Goal: Task Accomplishment & Management: Complete application form

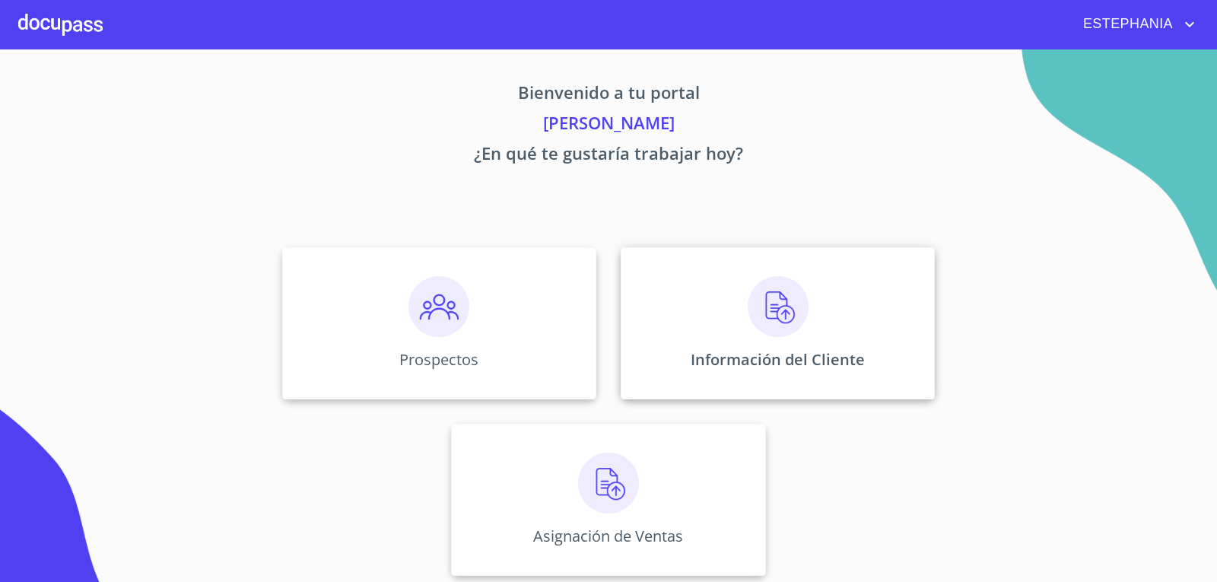
click at [812, 362] on div "Información del Cliente" at bounding box center [777, 323] width 314 height 152
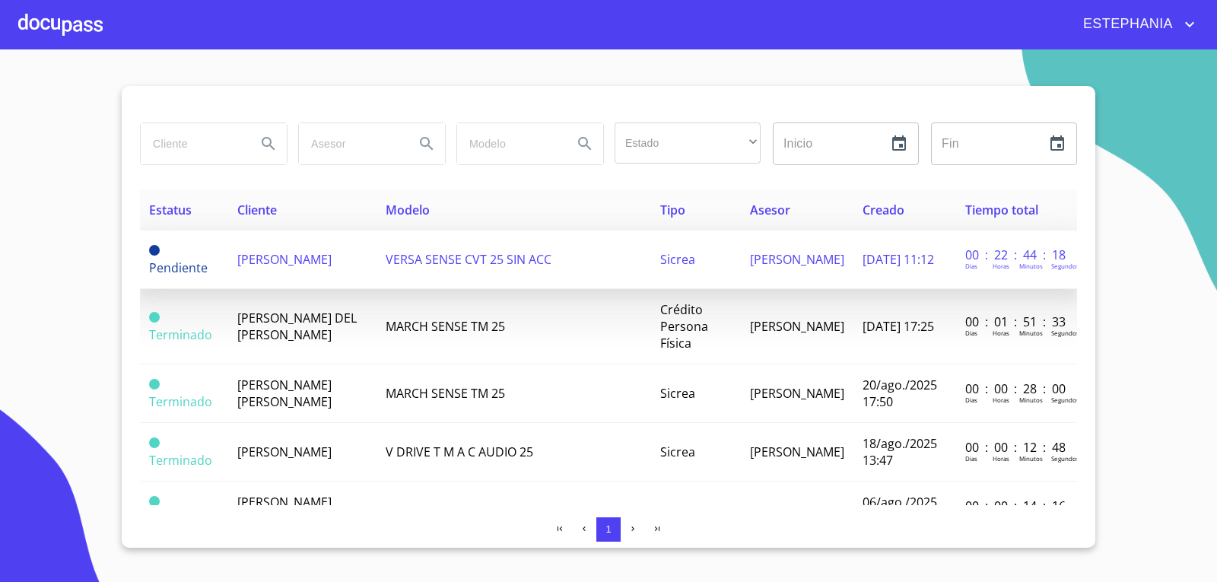
click at [265, 262] on span "[PERSON_NAME]" at bounding box center [284, 259] width 94 height 17
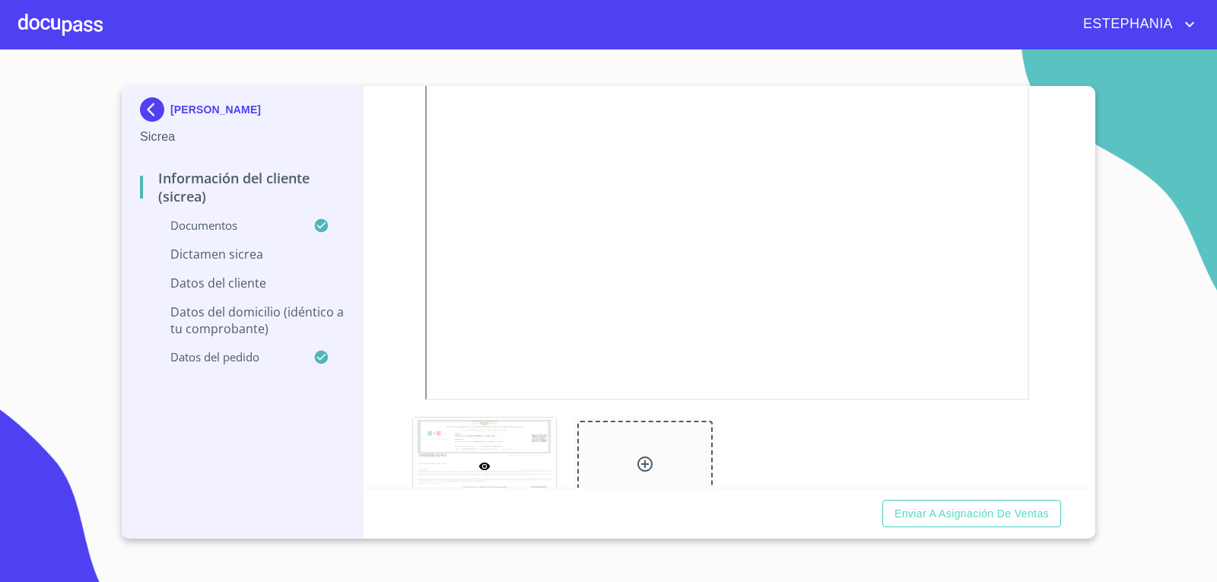
scroll to position [1445, 0]
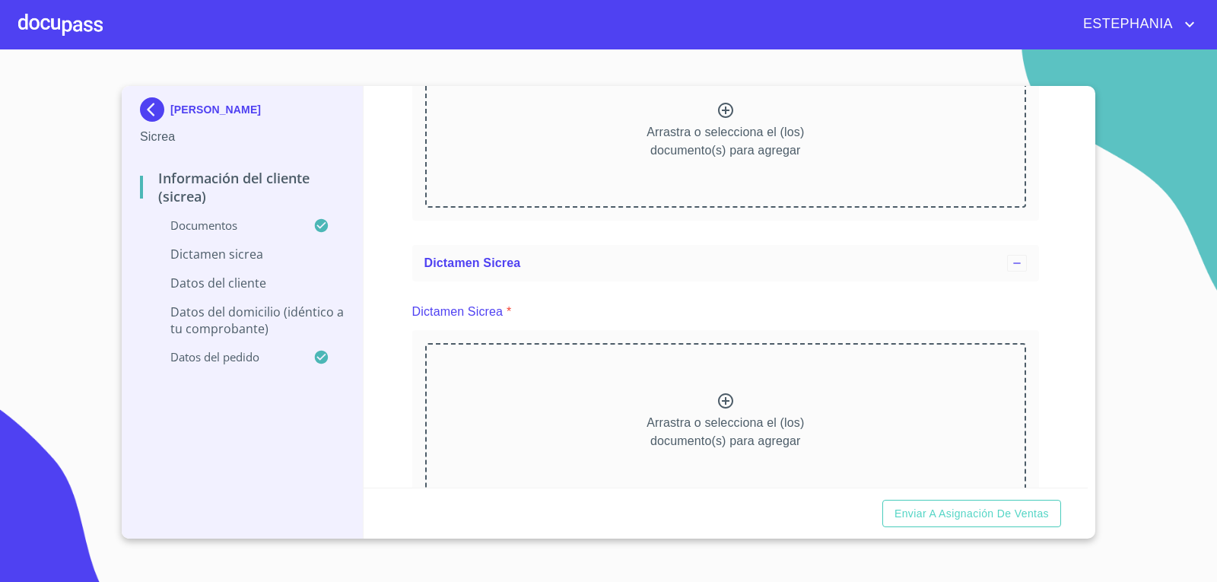
scroll to position [2661, 0]
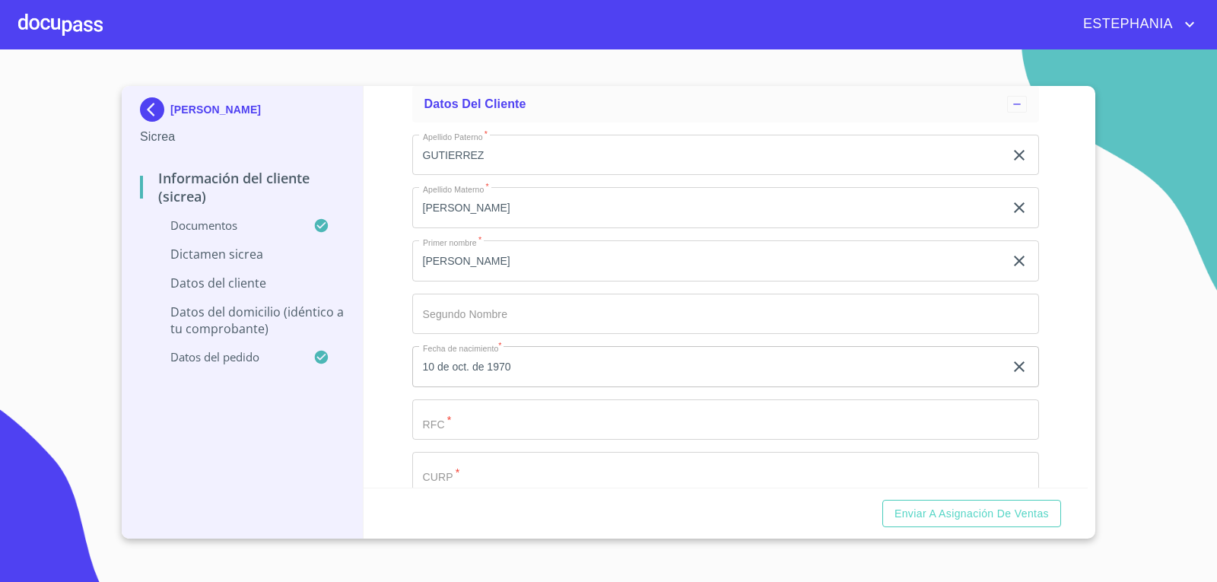
scroll to position [3422, 0]
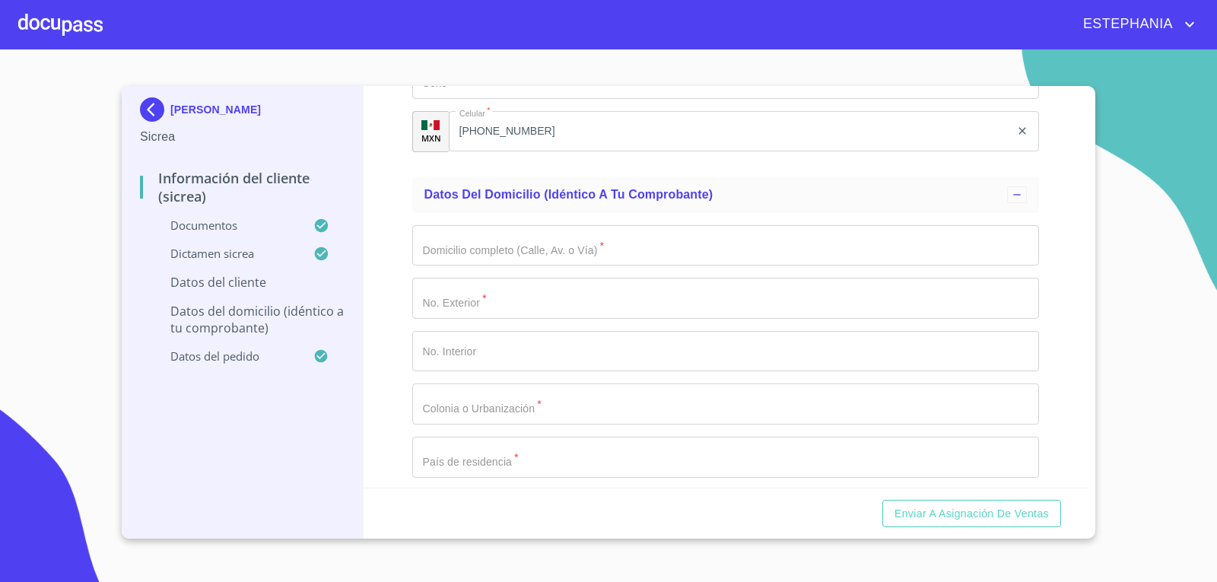
scroll to position [4106, 0]
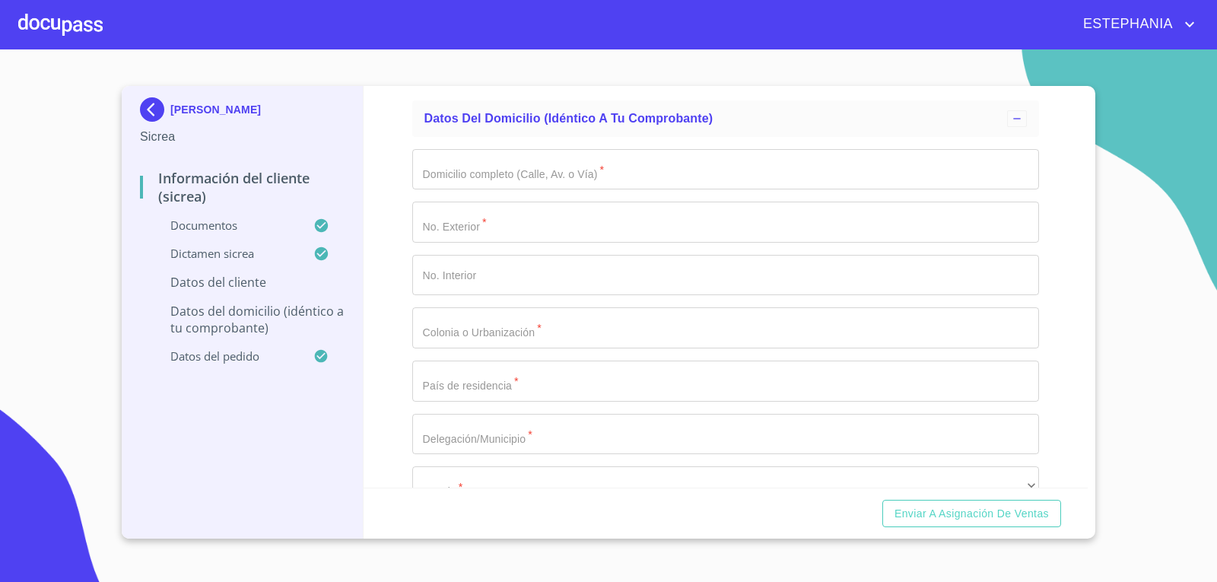
paste input "GUAS701010SA4"
type input "GUAS701010SA4"
paste input "GUAS701010MDFTRL08"
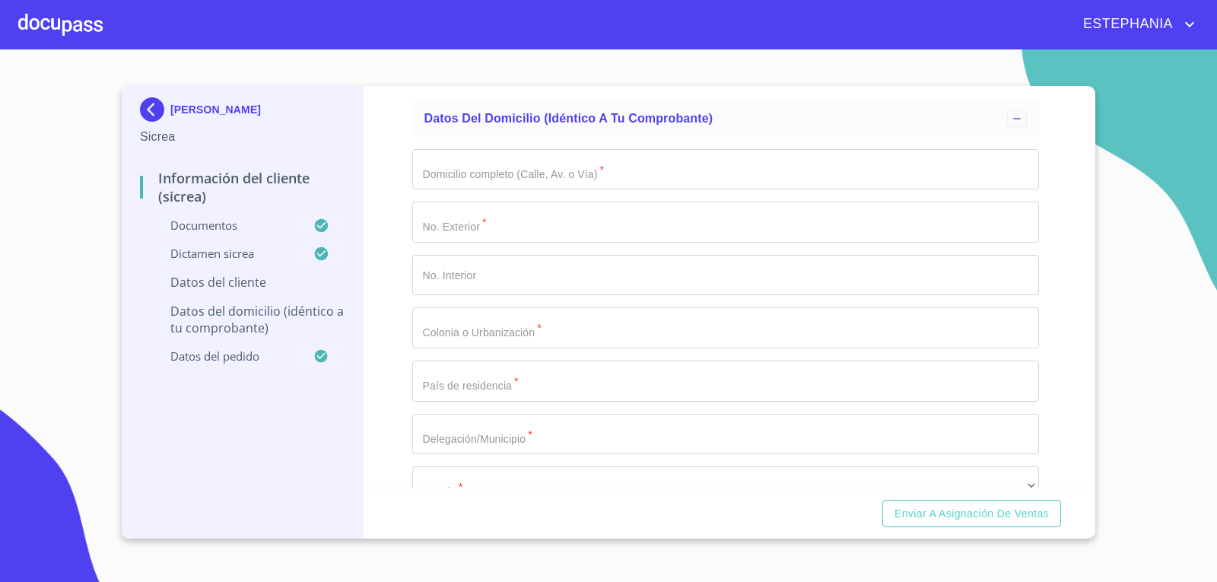
type input "GUAS701010MDFTRL08"
type input "1516572403"
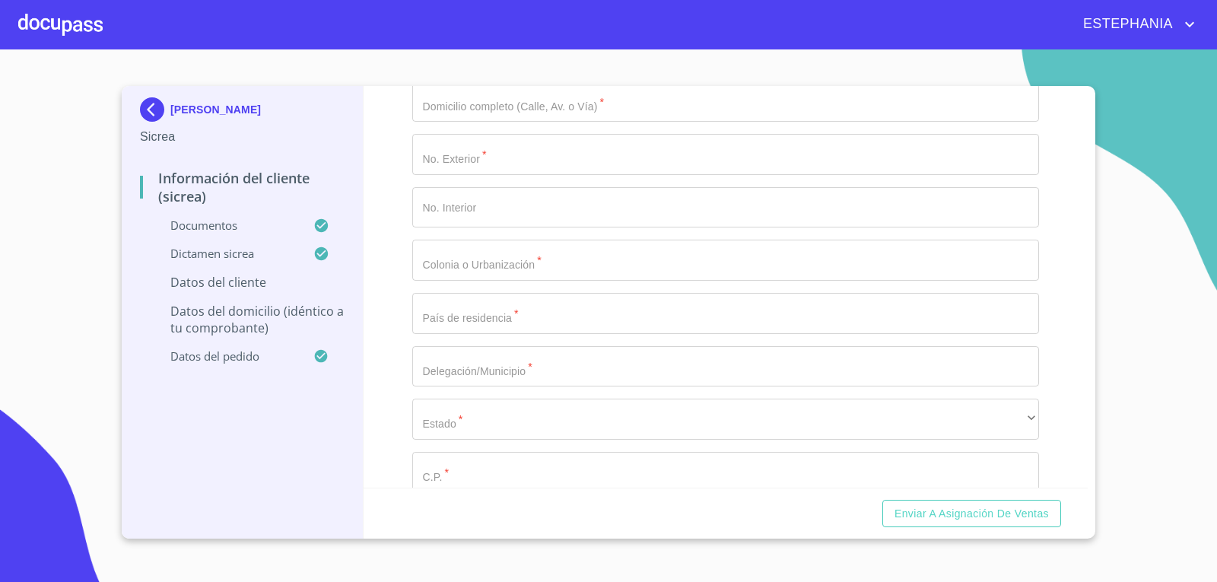
scroll to position [4258, 0]
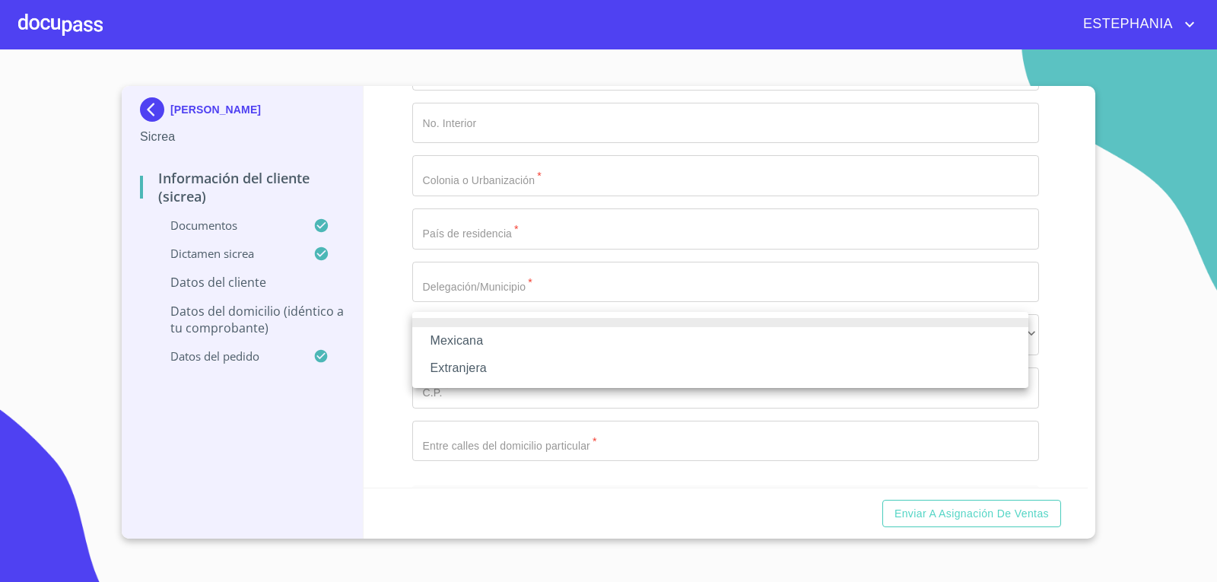
click at [495, 341] on li "Mexicana" at bounding box center [720, 340] width 616 height 27
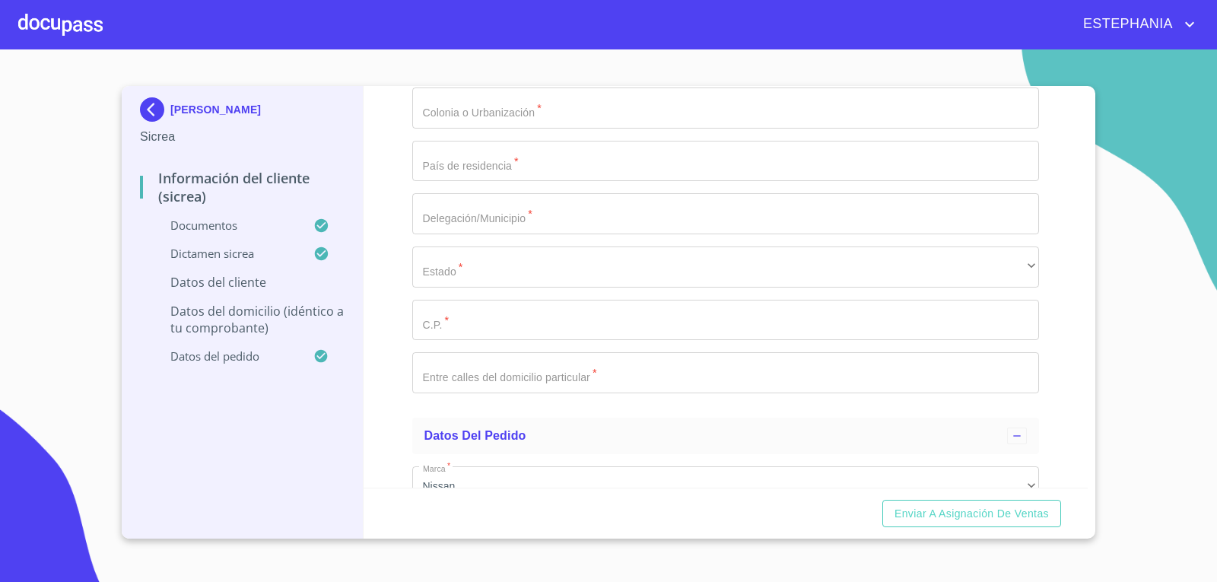
scroll to position [4562, 0]
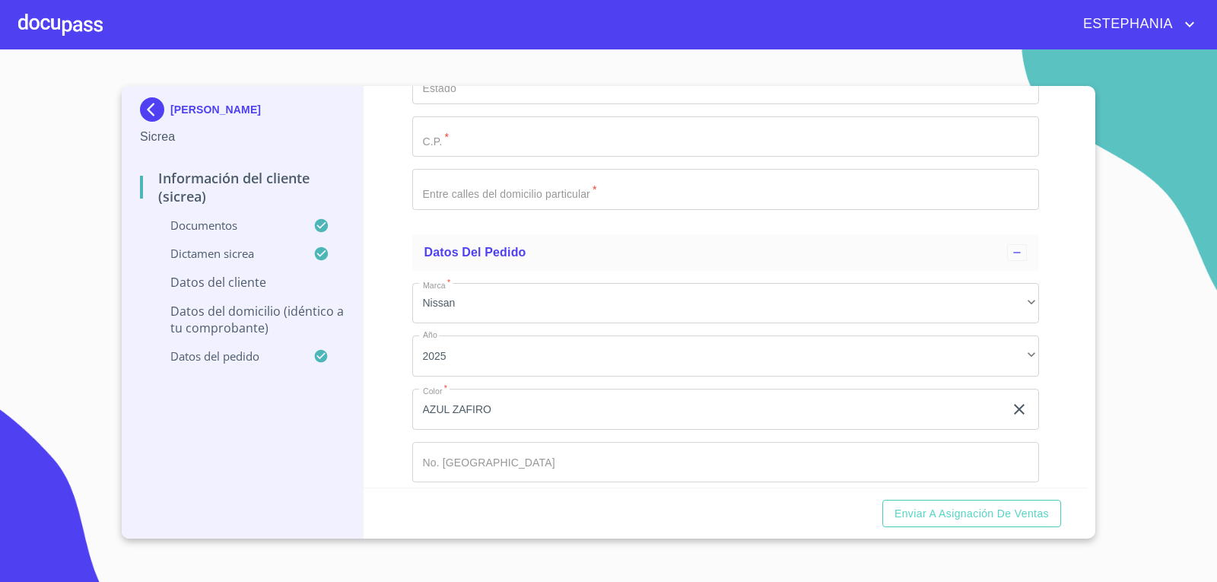
type input "[GEOGRAPHIC_DATA]"
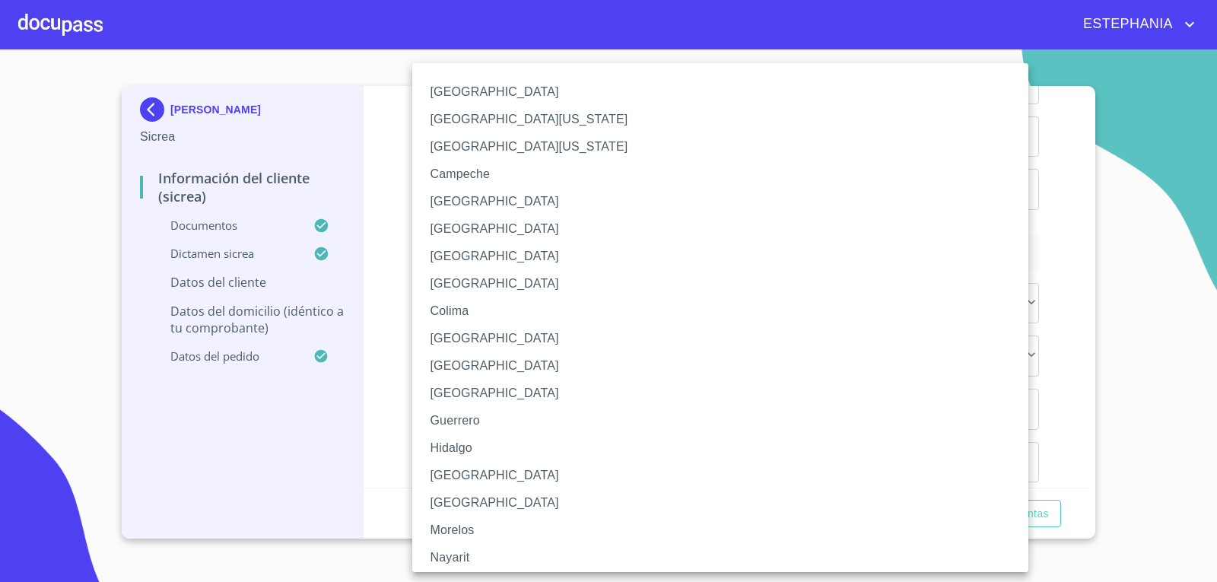
click at [465, 468] on li "[GEOGRAPHIC_DATA]" at bounding box center [725, 475] width 627 height 27
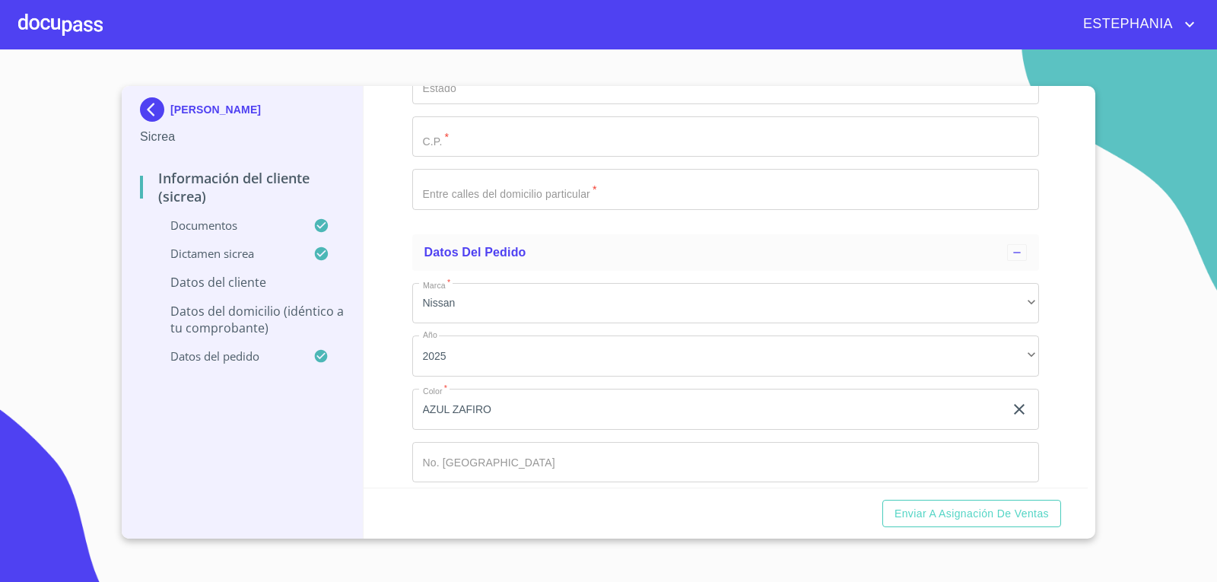
click at [465, 325] on li "[GEOGRAPHIC_DATA]" at bounding box center [647, 316] width 471 height 15
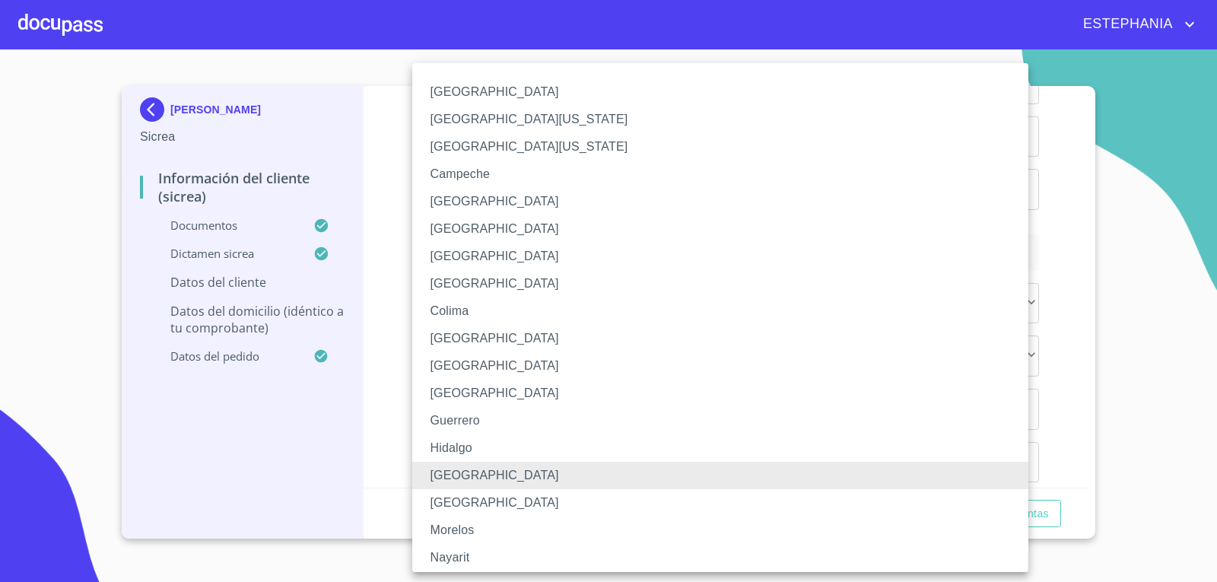
click at [494, 254] on li "[GEOGRAPHIC_DATA]" at bounding box center [725, 256] width 627 height 27
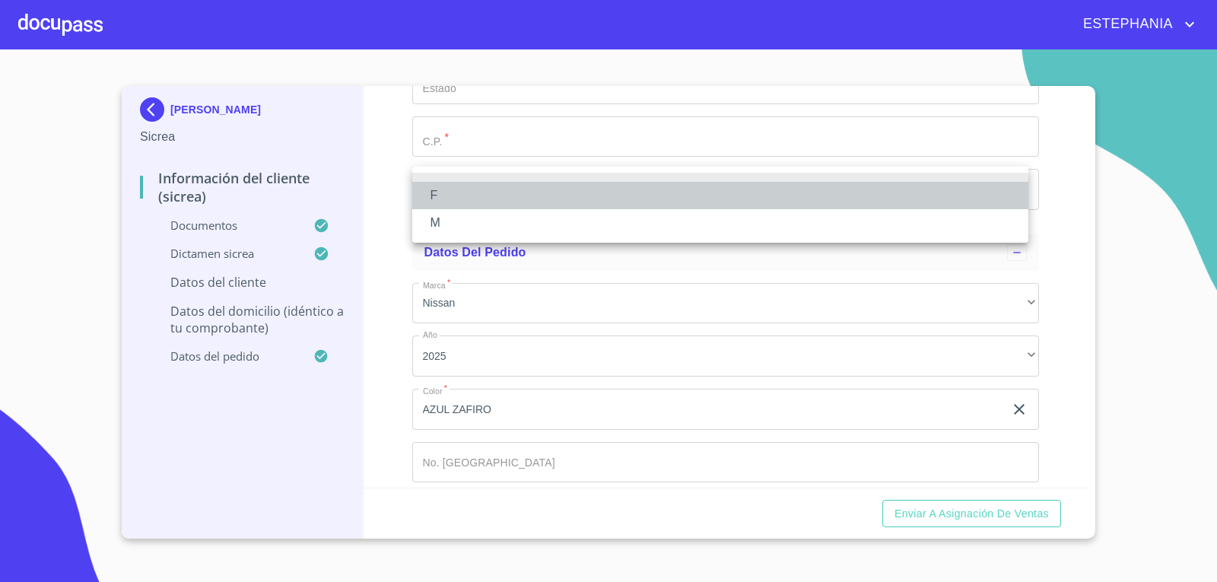
click at [450, 192] on li "F" at bounding box center [720, 195] width 616 height 27
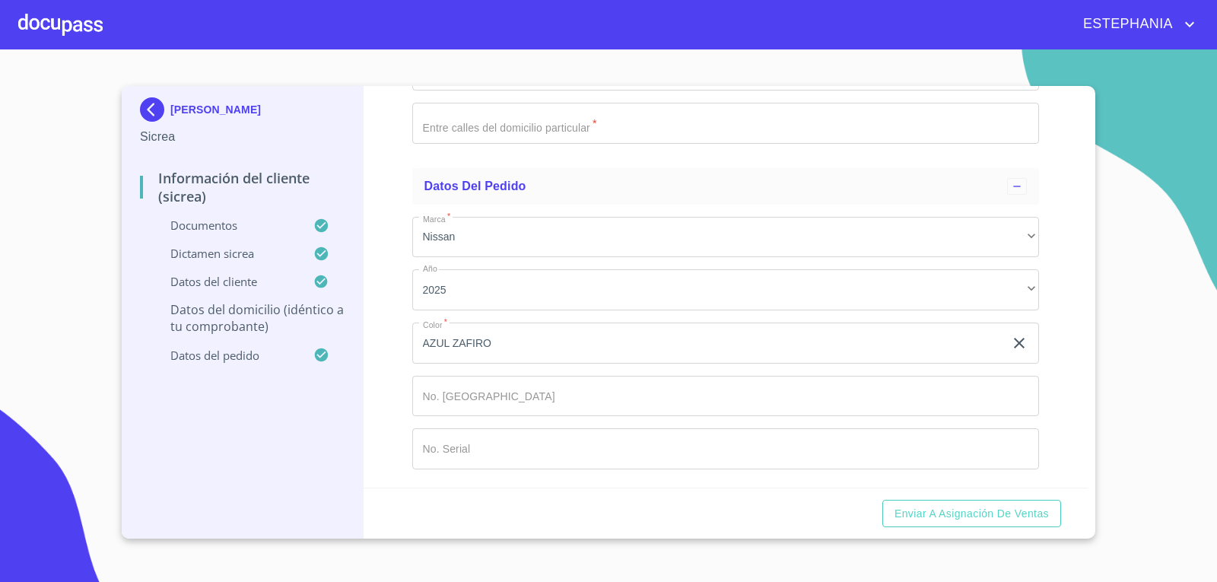
scroll to position [4715, 0]
